Goal: Transaction & Acquisition: Subscribe to service/newsletter

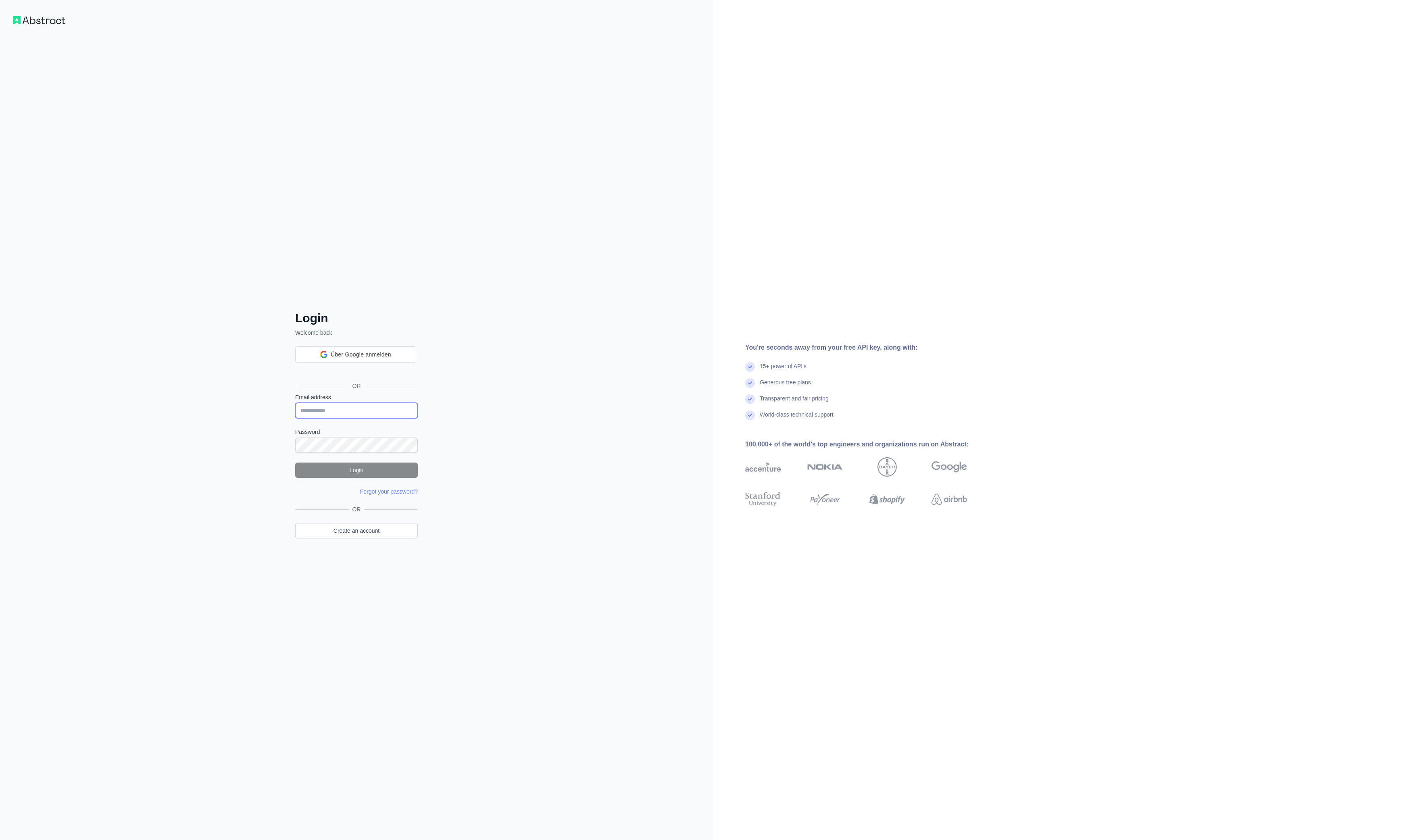
type input "**********"
click at [350, 469] on button "Login" at bounding box center [357, 470] width 123 height 16
drag, startPoint x: 238, startPoint y: 418, endPoint x: 290, endPoint y: 416, distance: 52.0
click at [239, 418] on div "**********" at bounding box center [357, 420] width 713 height 840
click at [351, 440] on button "Login" at bounding box center [357, 444] width 123 height 16
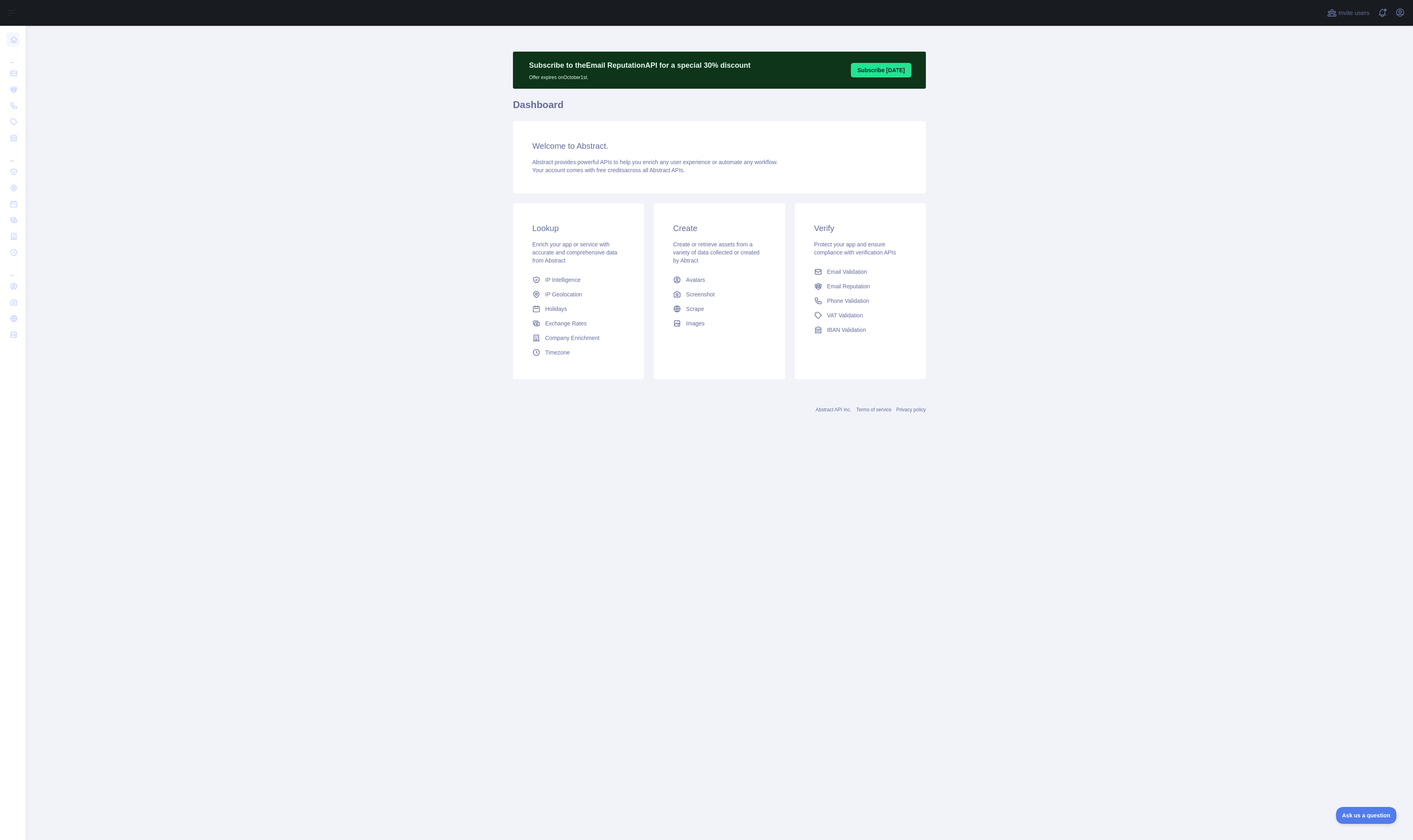
click at [301, 186] on main "Subscribe to the Email Reputation API for a special 30 % discount Offer expires…" at bounding box center [719, 433] width 1387 height 814
click at [1400, 17] on button "Open user menu" at bounding box center [1400, 13] width 13 height 13
click at [1350, 62] on link "Account settings" at bounding box center [1361, 58] width 90 height 14
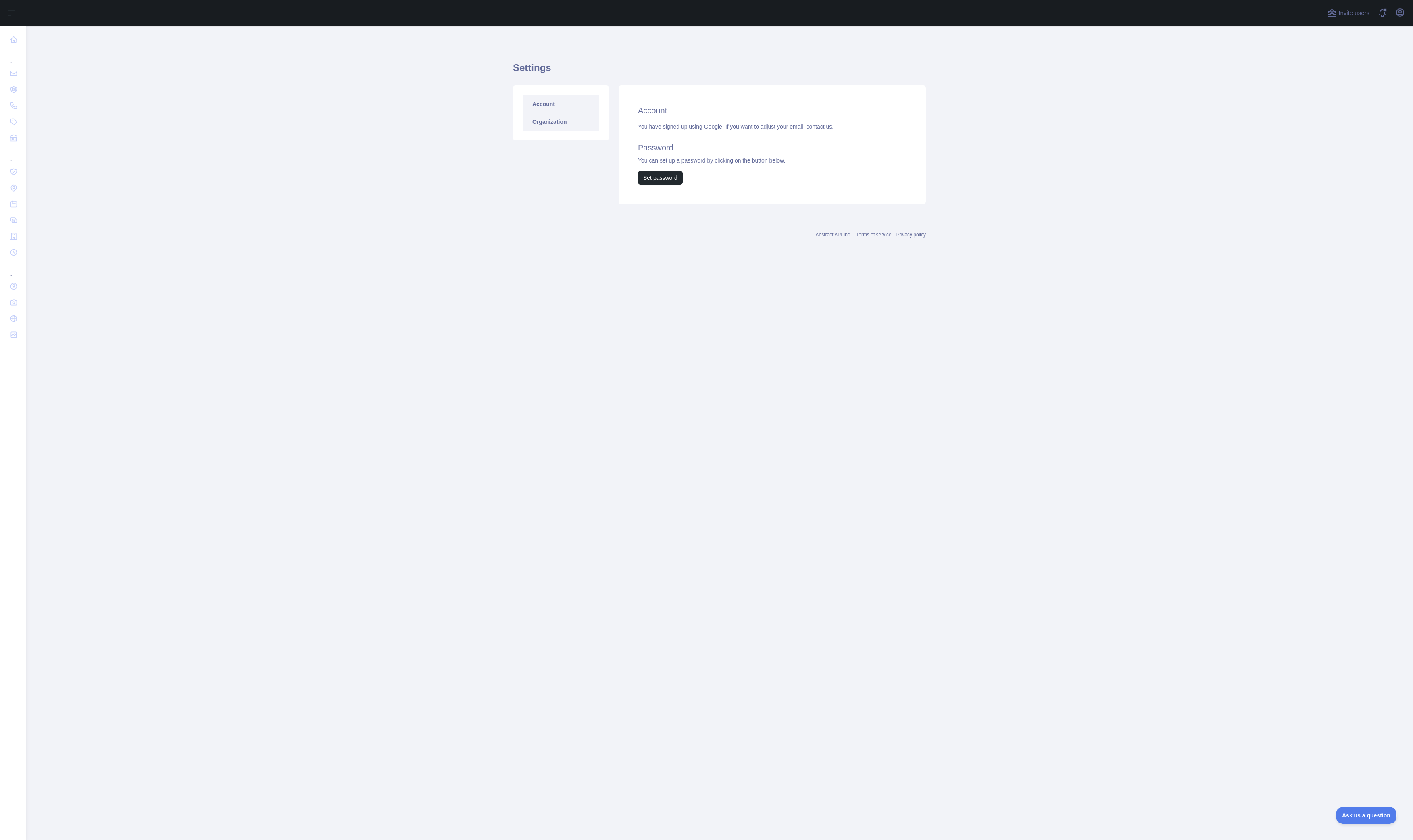
click at [583, 128] on link "Organization" at bounding box center [562, 122] width 77 height 18
click at [553, 123] on link "Organization" at bounding box center [562, 122] width 77 height 18
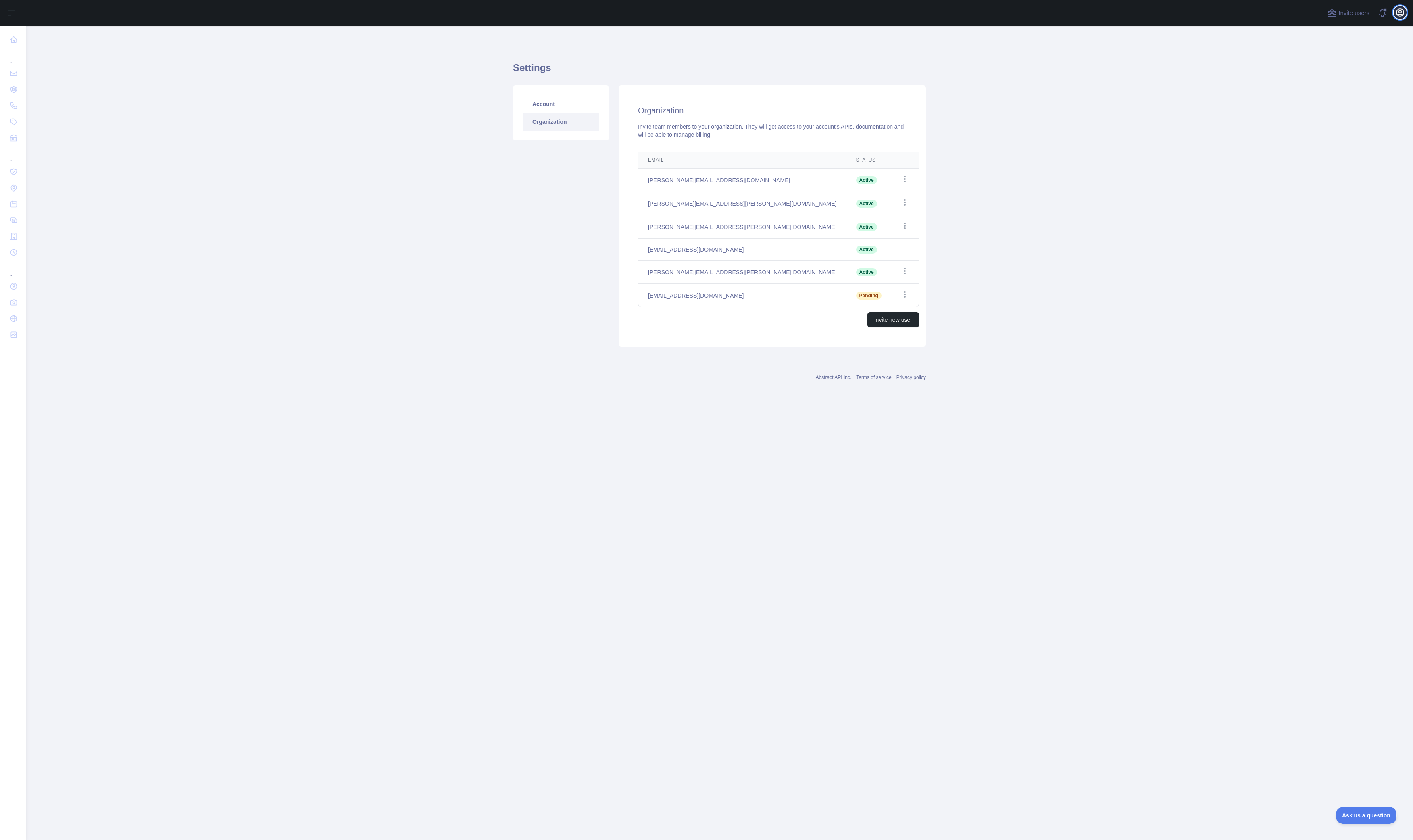
click at [1397, 15] on icon "button" at bounding box center [1400, 12] width 7 height 7
click at [1005, 261] on main "Settings Account Organization Organization Invite team members to your organiza…" at bounding box center [719, 433] width 1387 height 814
click at [901, 272] on icon "button" at bounding box center [905, 271] width 8 height 8
click at [1103, 247] on main "Settings Account Organization Organization Invite team members to your organiza…" at bounding box center [719, 433] width 1387 height 814
click at [1404, 13] on icon "button" at bounding box center [1400, 13] width 9 height 9
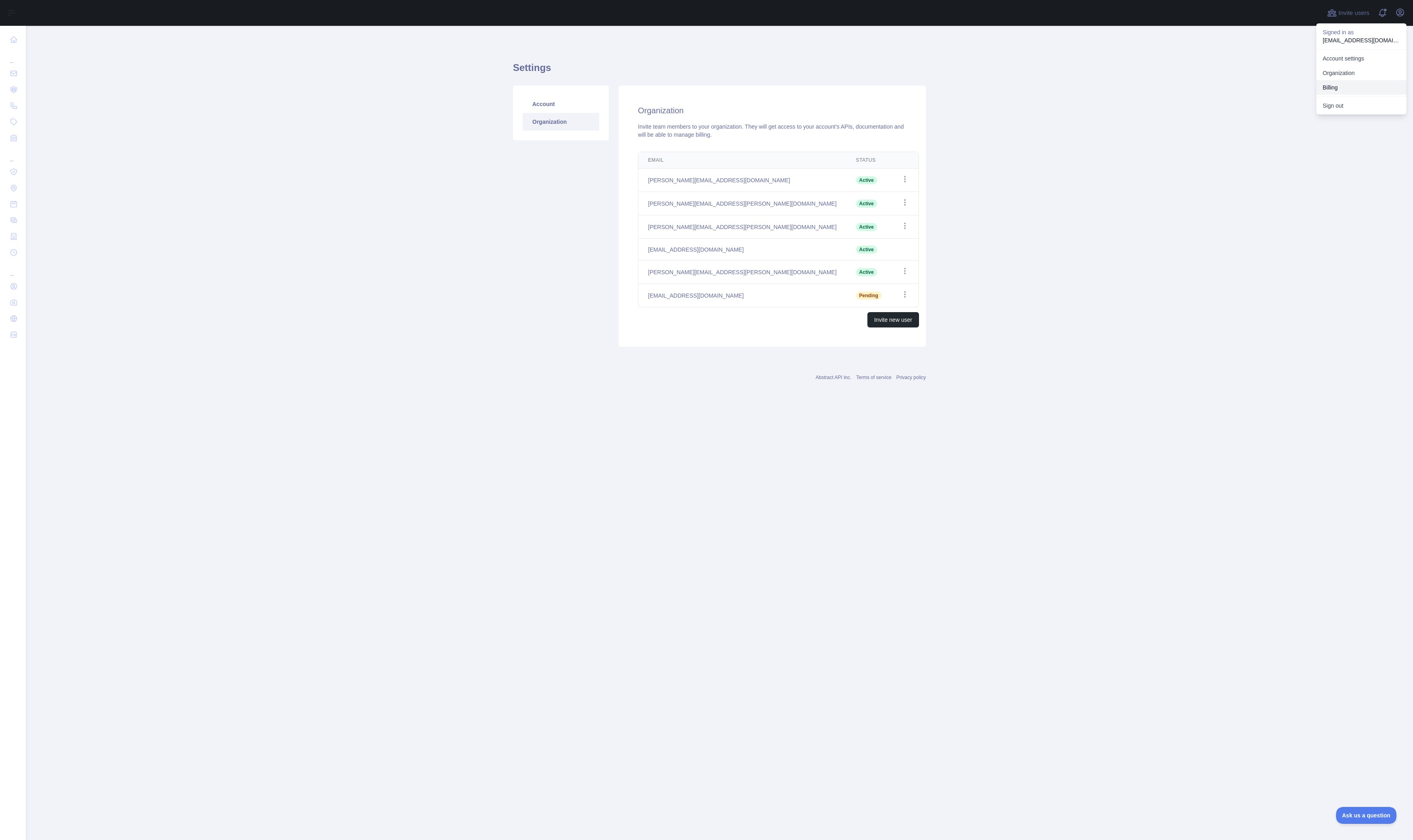
click at [1342, 83] on button "Billing" at bounding box center [1361, 87] width 90 height 14
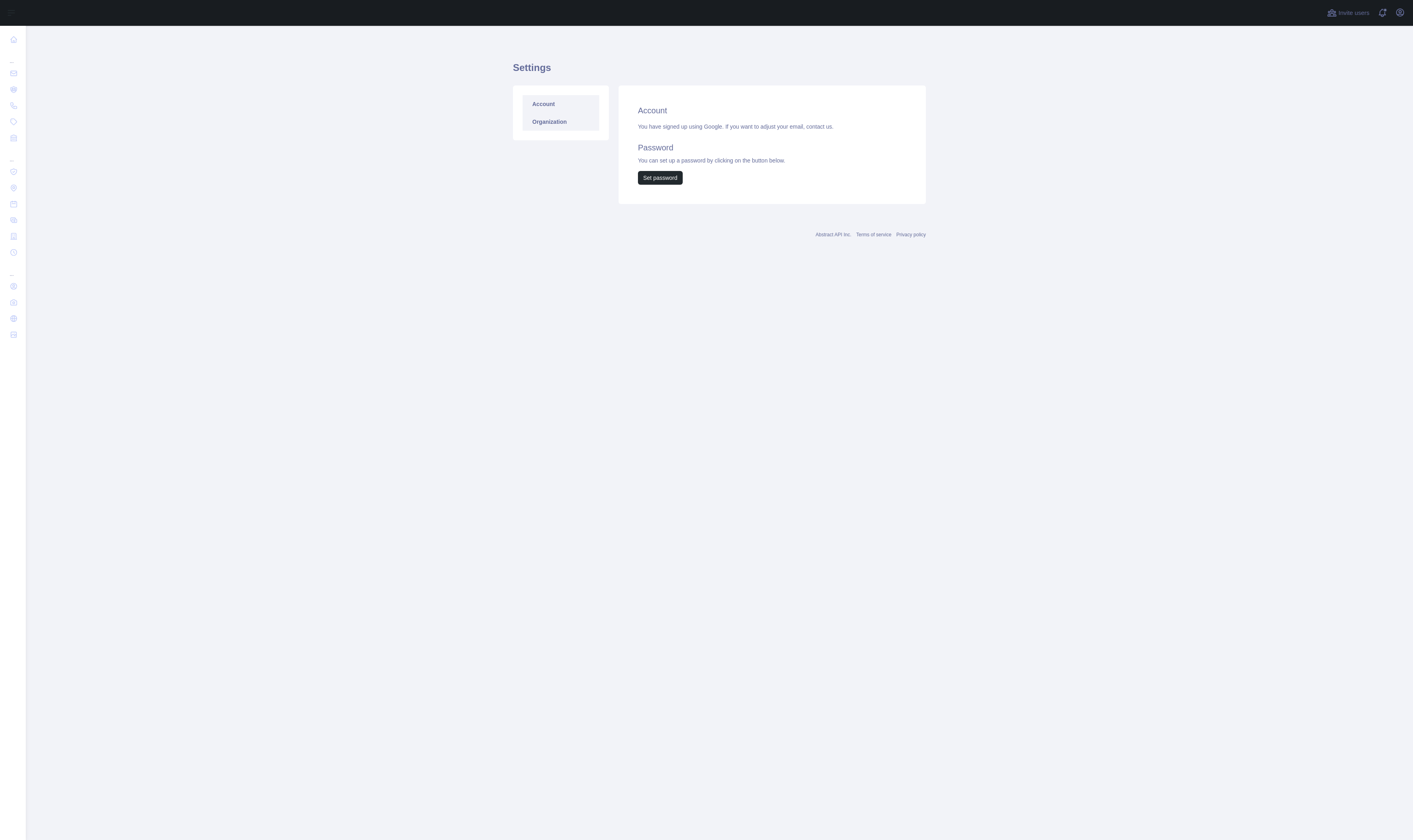
click at [547, 122] on link "Organization" at bounding box center [562, 122] width 77 height 18
click at [555, 100] on link "Account" at bounding box center [562, 104] width 77 height 18
click at [1405, 16] on button "Open user menu" at bounding box center [1400, 13] width 13 height 13
click at [455, 285] on main "Settings Account Organization Account You have signed up using Google. If you w…" at bounding box center [719, 433] width 1387 height 814
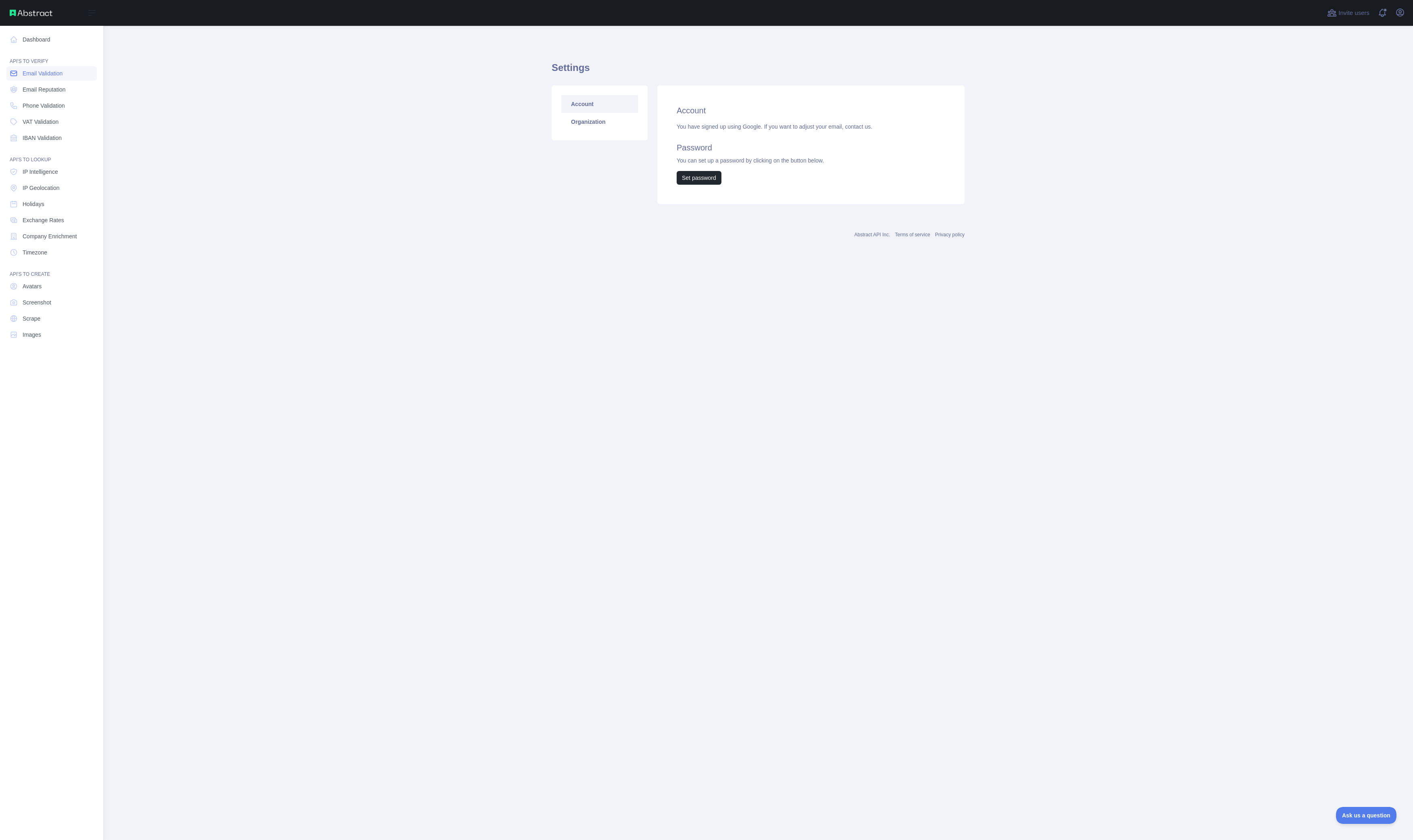
click at [27, 69] on span "Email Validation" at bounding box center [42, 73] width 40 height 8
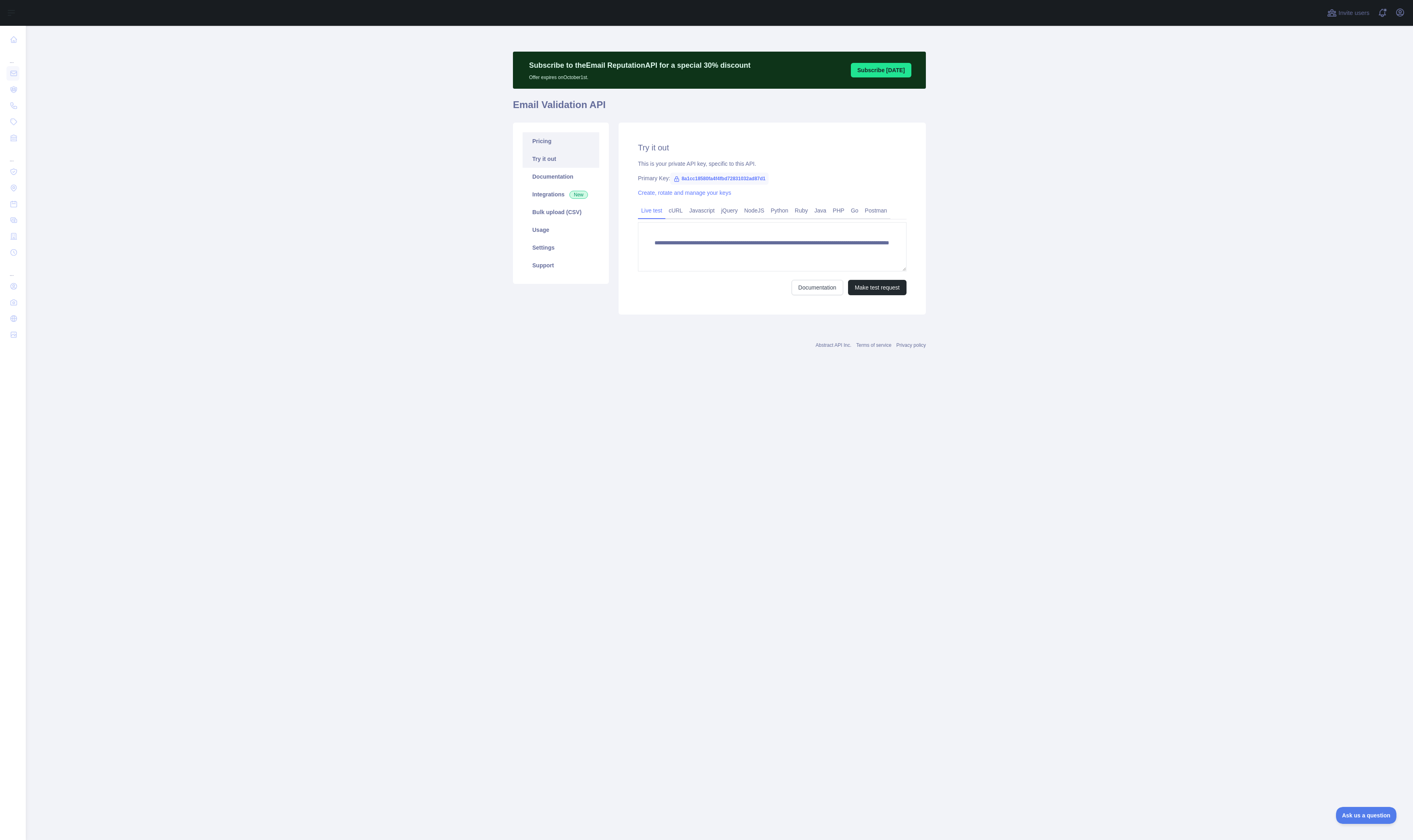
click at [551, 142] on link "Pricing" at bounding box center [562, 141] width 77 height 18
click at [881, 279] on button "Change plan" at bounding box center [884, 279] width 46 height 16
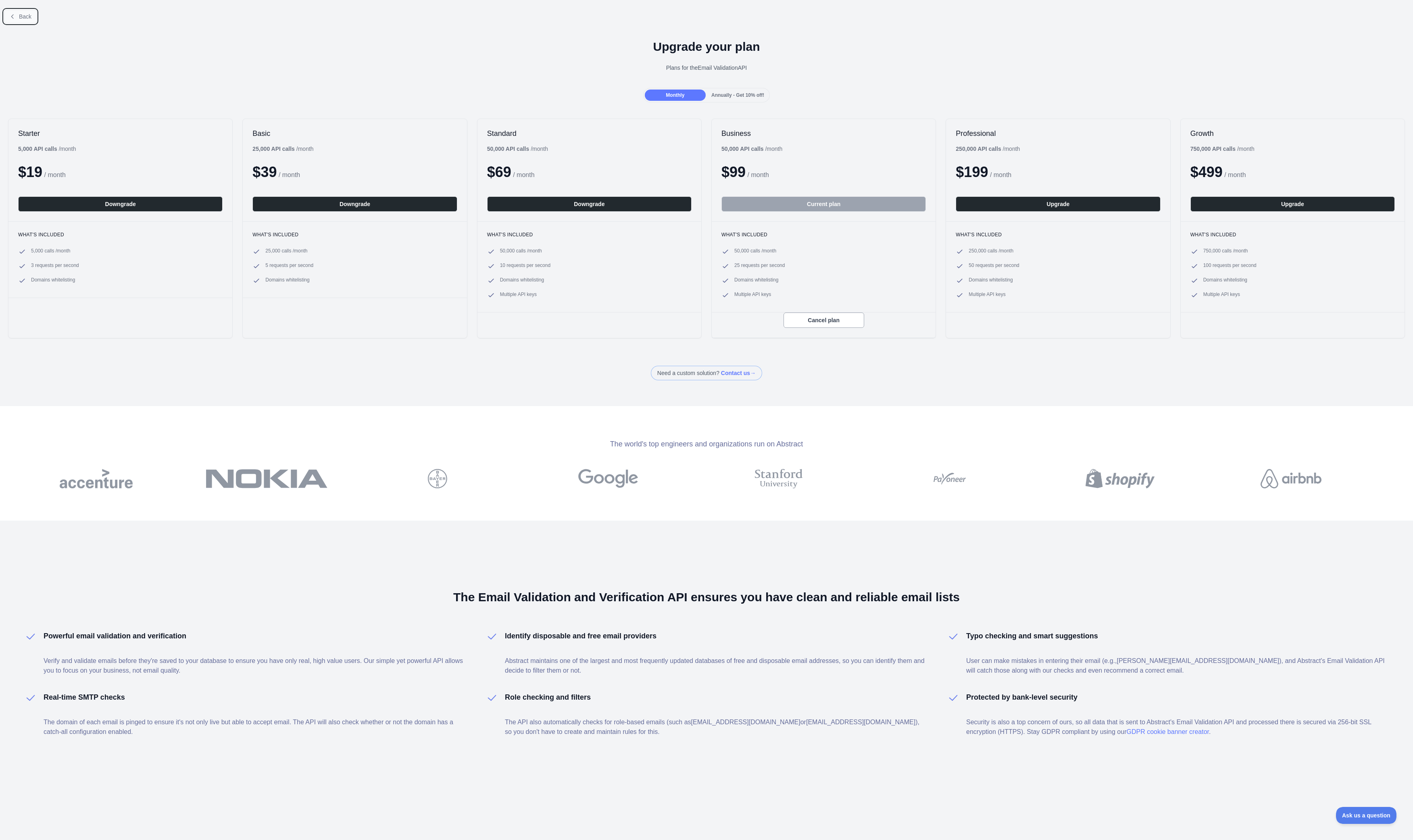
click at [24, 16] on span "Back" at bounding box center [25, 16] width 13 height 6
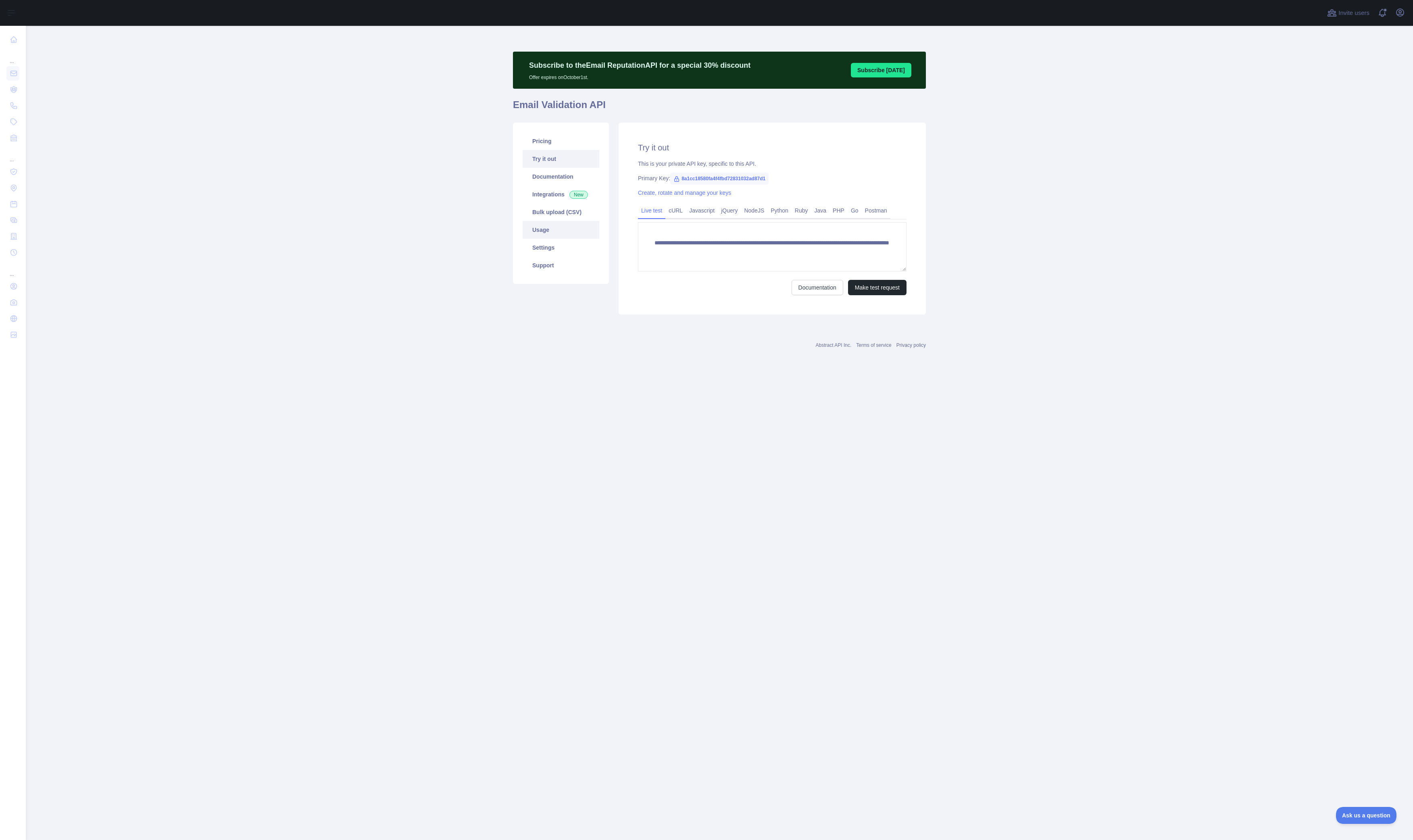
click at [559, 232] on link "Usage" at bounding box center [562, 229] width 77 height 18
click at [542, 177] on link "Documentation" at bounding box center [562, 177] width 77 height 18
click at [553, 162] on link "Try it out" at bounding box center [562, 159] width 77 height 18
click at [551, 137] on link "Pricing" at bounding box center [562, 141] width 77 height 18
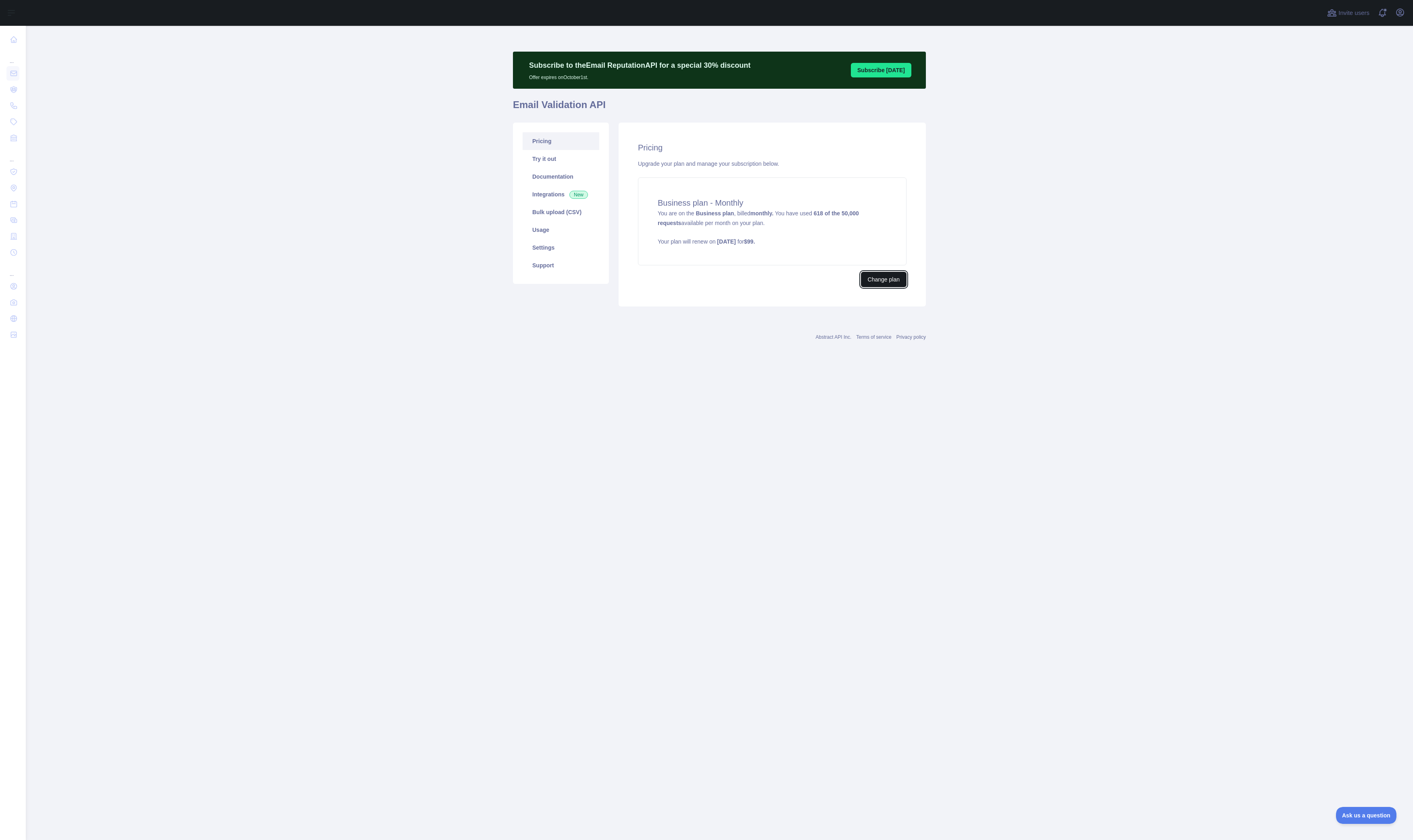
click at [874, 283] on button "Change plan" at bounding box center [884, 279] width 46 height 16
